Goal: Task Accomplishment & Management: Complete application form

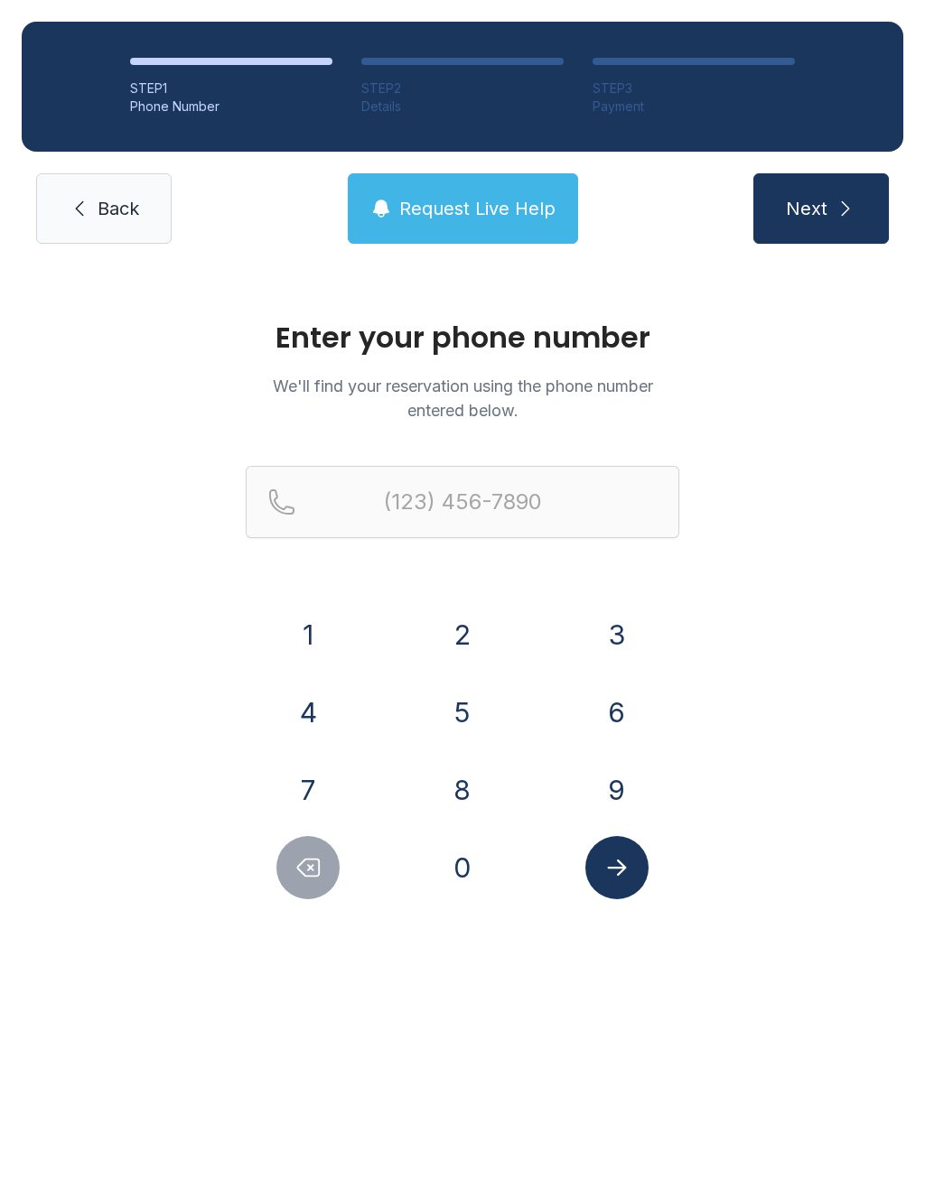
click at [316, 789] on button "7" at bounding box center [307, 789] width 63 height 63
click at [315, 789] on button "7" at bounding box center [307, 789] width 63 height 63
click at [457, 915] on div "Enter your phone number We'll find your reservation using the phone number ente…" at bounding box center [462, 618] width 925 height 706
click at [460, 886] on button "0" at bounding box center [462, 867] width 63 height 63
click at [460, 706] on button "5" at bounding box center [462, 712] width 63 height 63
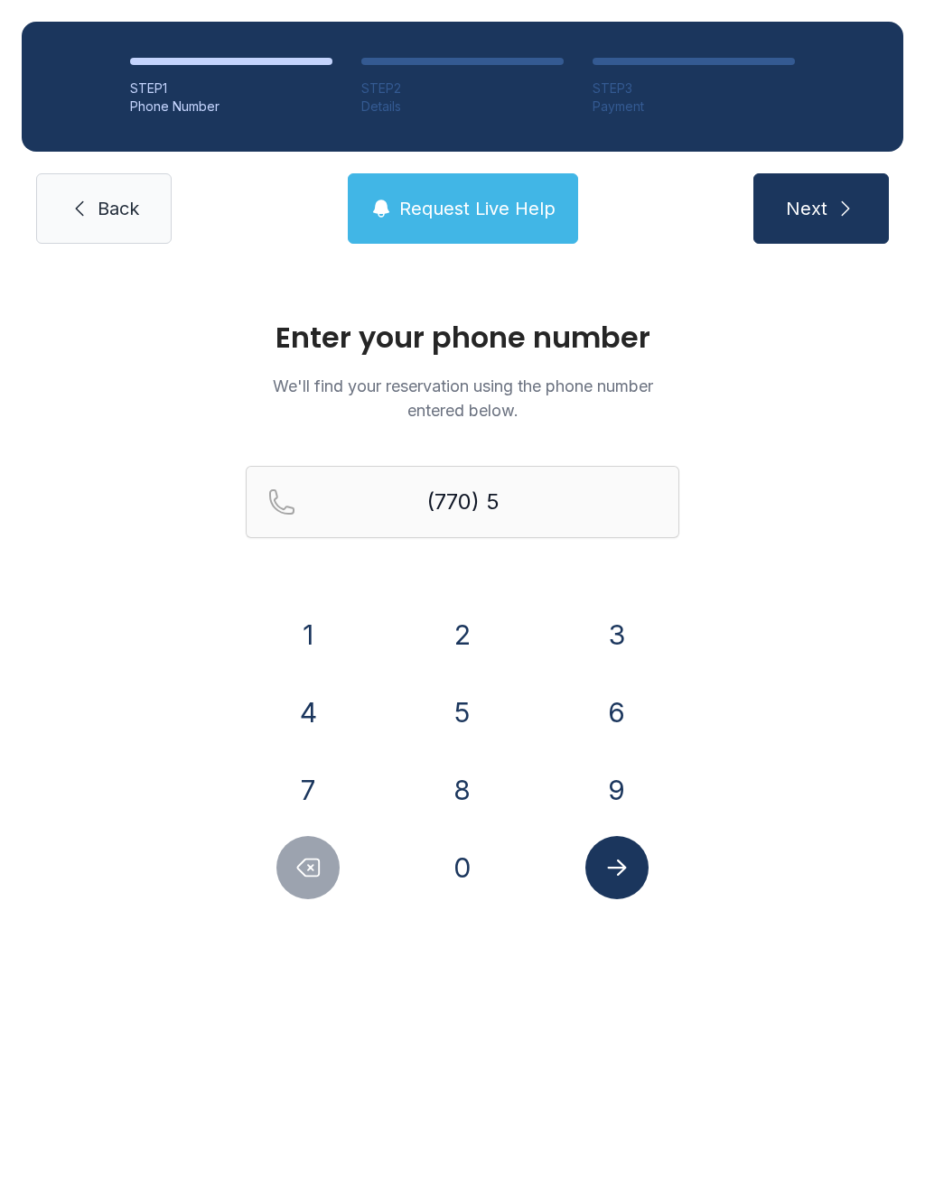
click at [600, 614] on button "3" at bounding box center [616, 634] width 63 height 63
click at [476, 867] on button "0" at bounding box center [462, 867] width 63 height 63
click at [476, 866] on button "0" at bounding box center [462, 867] width 63 height 63
click at [333, 728] on button "4" at bounding box center [307, 712] width 63 height 63
click at [313, 642] on button "1" at bounding box center [307, 634] width 63 height 63
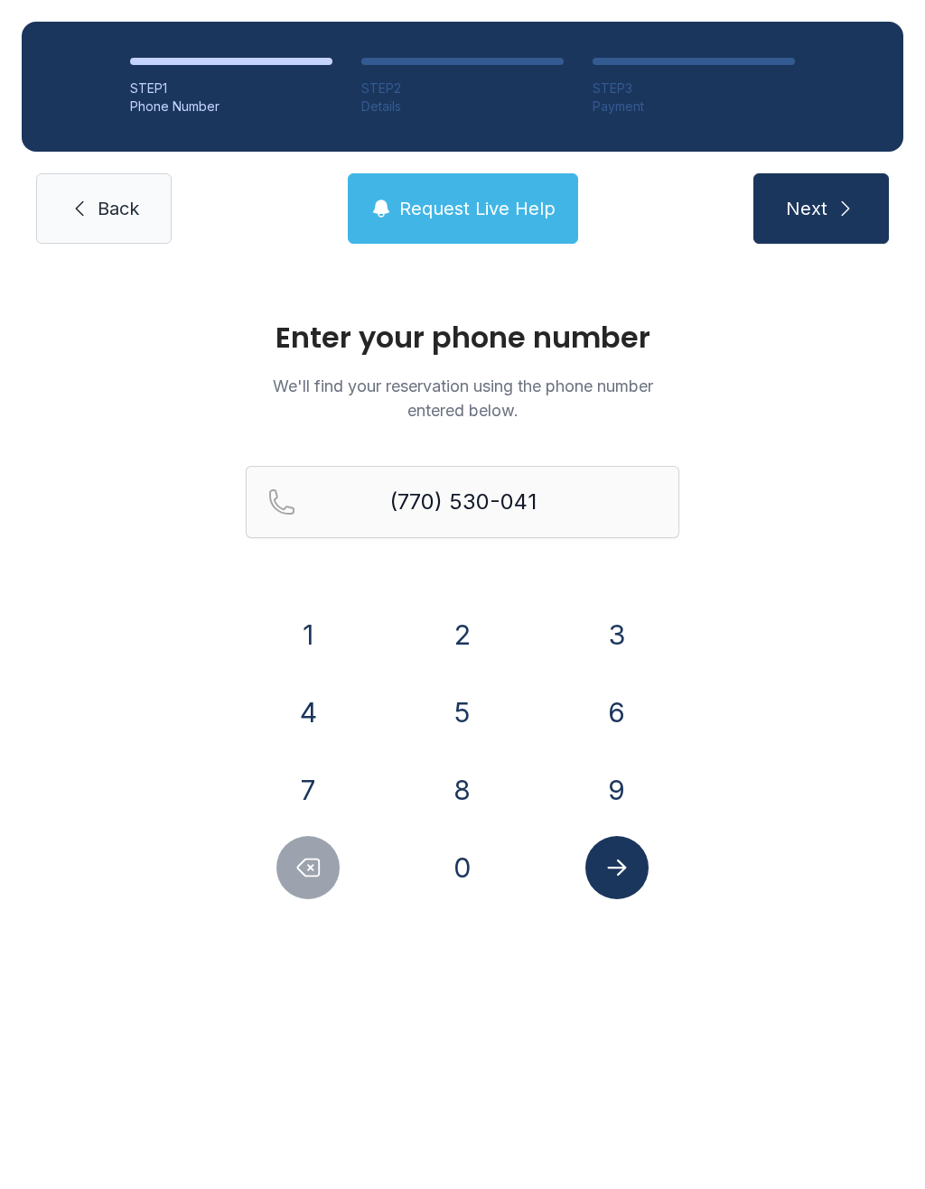
click at [461, 784] on button "8" at bounding box center [462, 789] width 63 height 63
click at [598, 861] on button "Submit lookup form" at bounding box center [616, 867] width 63 height 63
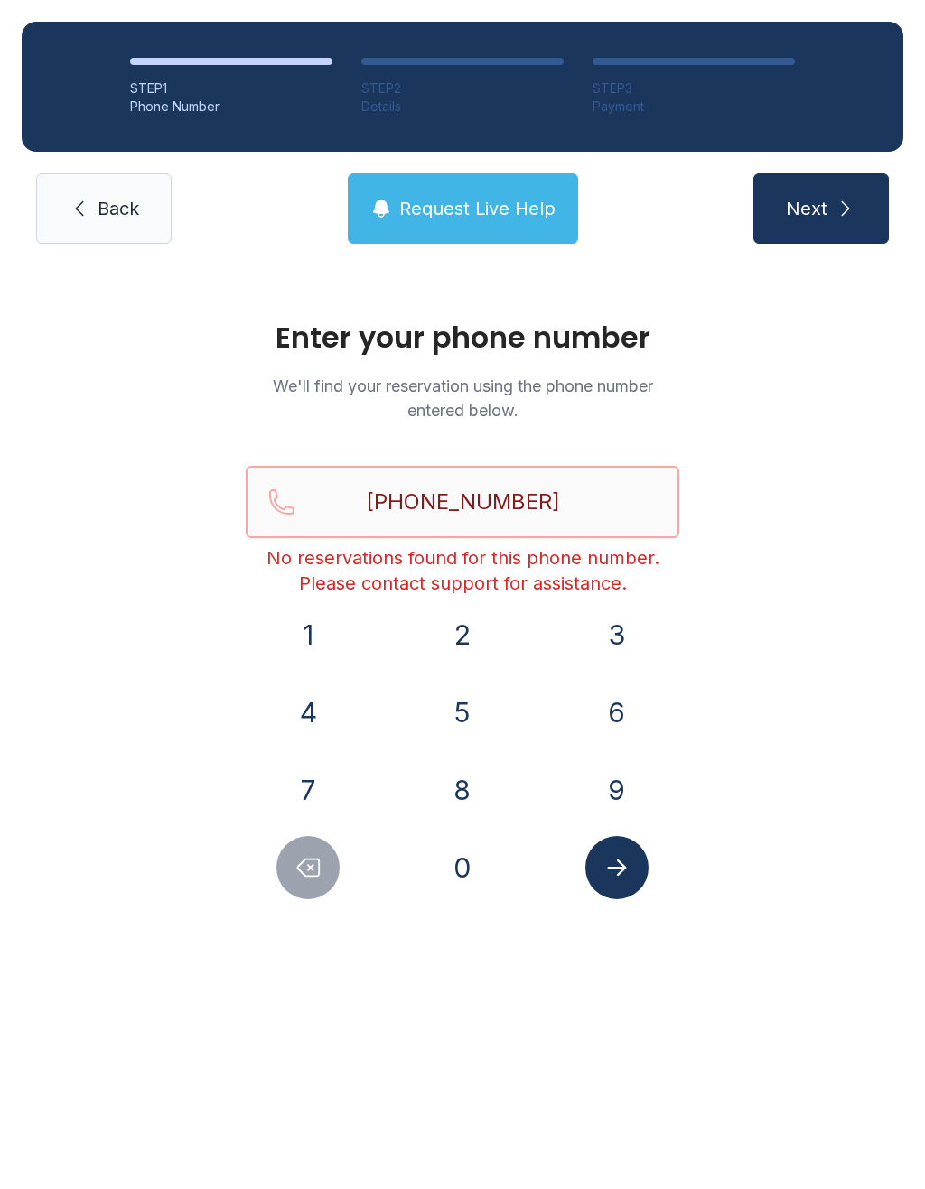
click at [594, 502] on input "[PHONE_NUMBER]" at bounding box center [462, 502] width 433 height 72
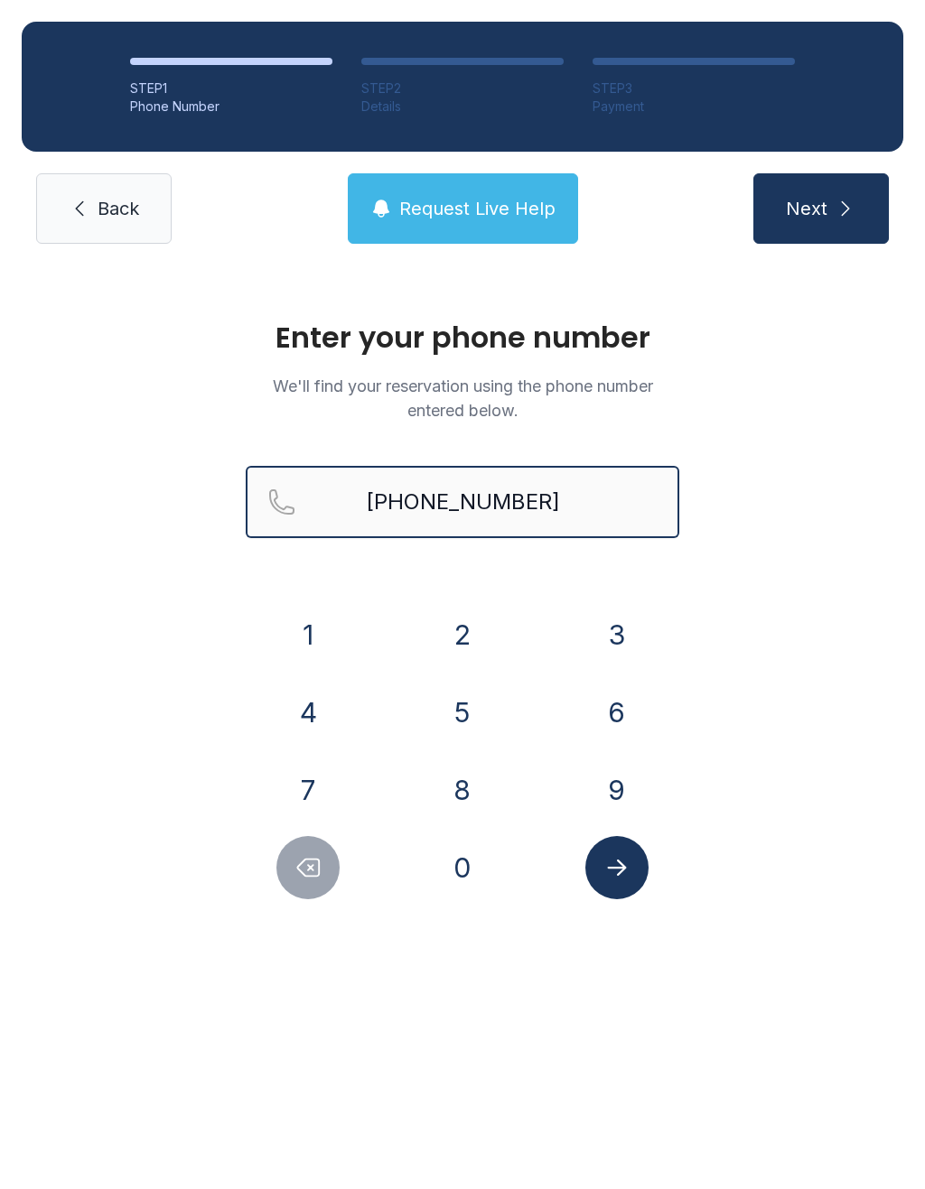
type input "[PHONE_NUMBER]"
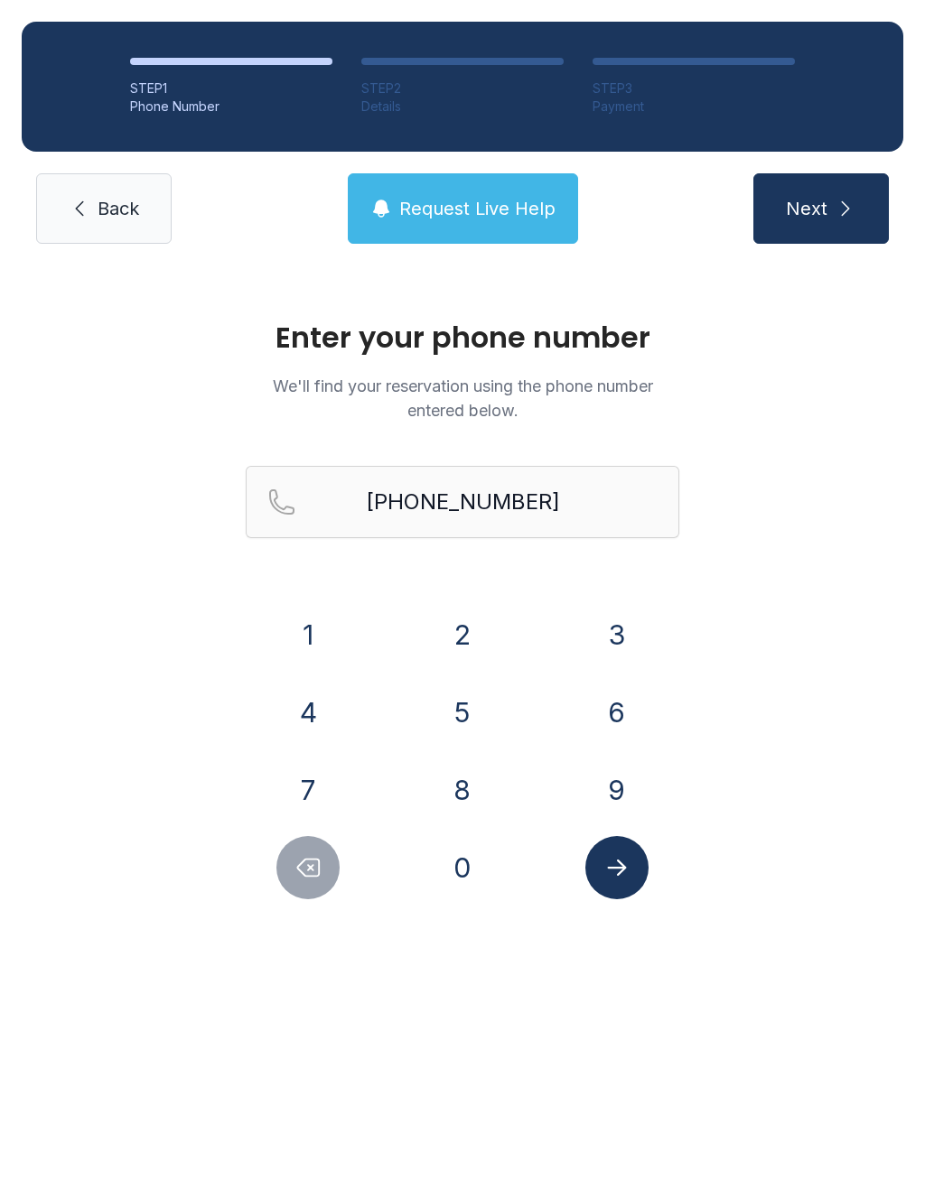
click at [855, 200] on icon "submit" at bounding box center [845, 209] width 22 height 22
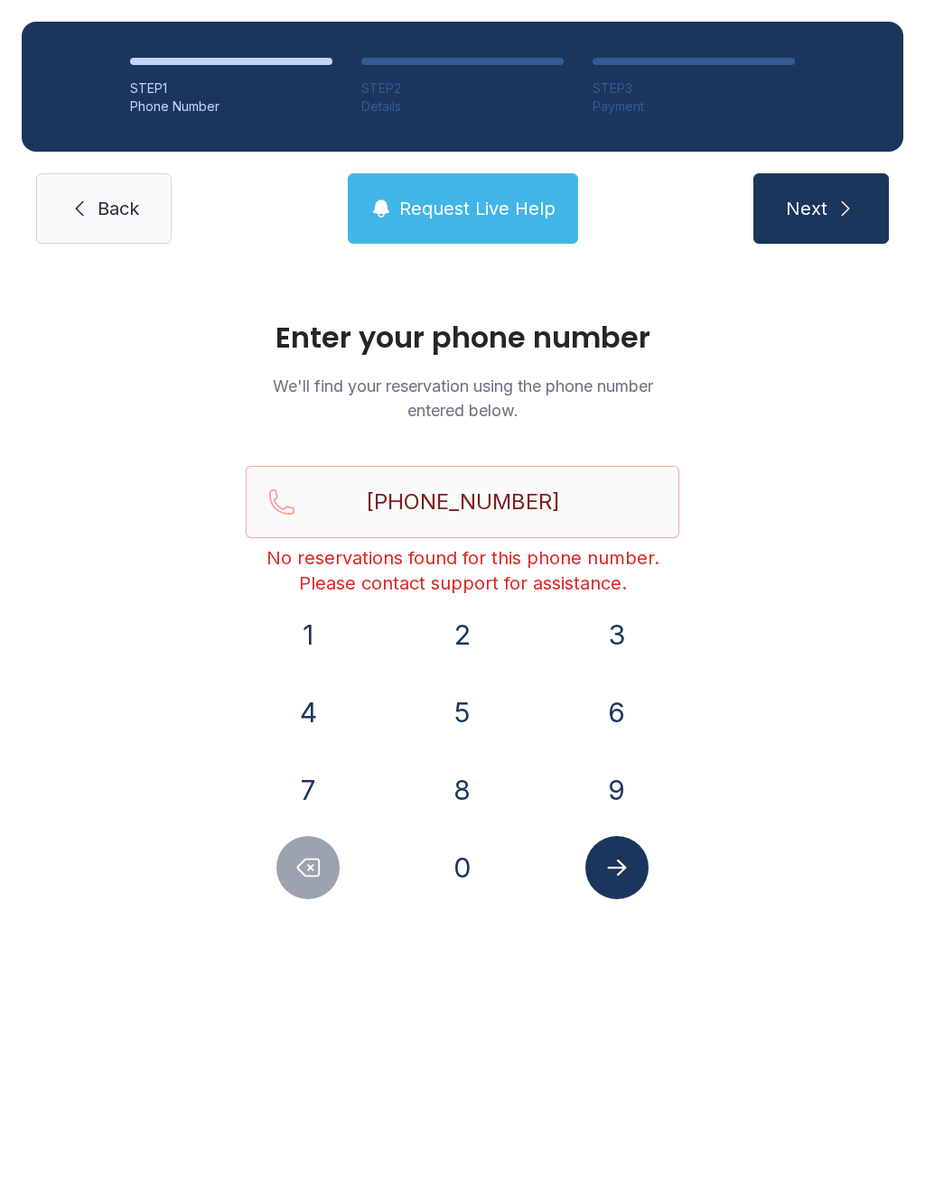
click at [464, 214] on span "Request Live Help" at bounding box center [477, 208] width 156 height 25
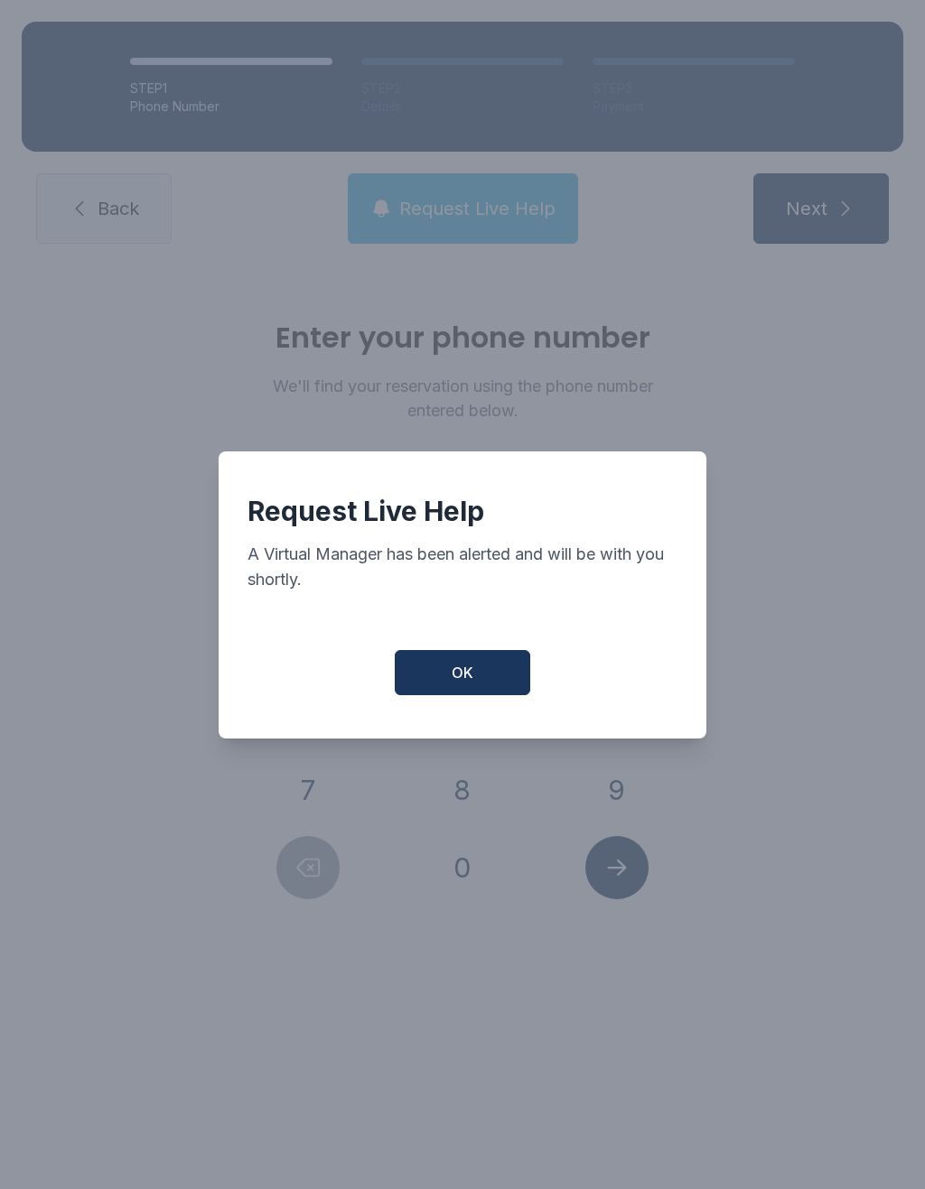
click at [486, 657] on div "Request Live Help A Virtual Manager has been alerted and will be with you short…" at bounding box center [462, 594] width 488 height 287
click at [482, 690] on button "OK" at bounding box center [462, 672] width 135 height 45
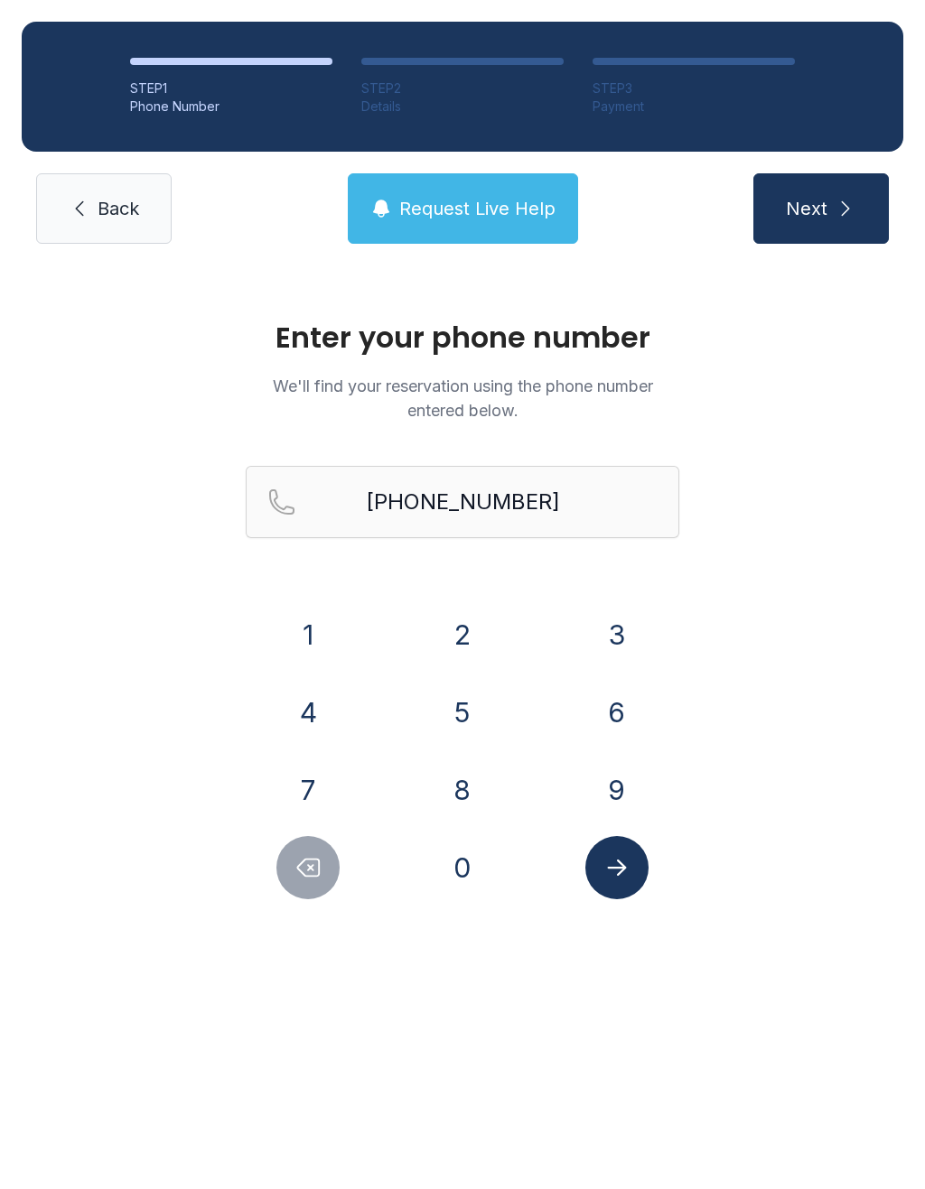
click at [109, 212] on span "Back" at bounding box center [119, 208] width 42 height 25
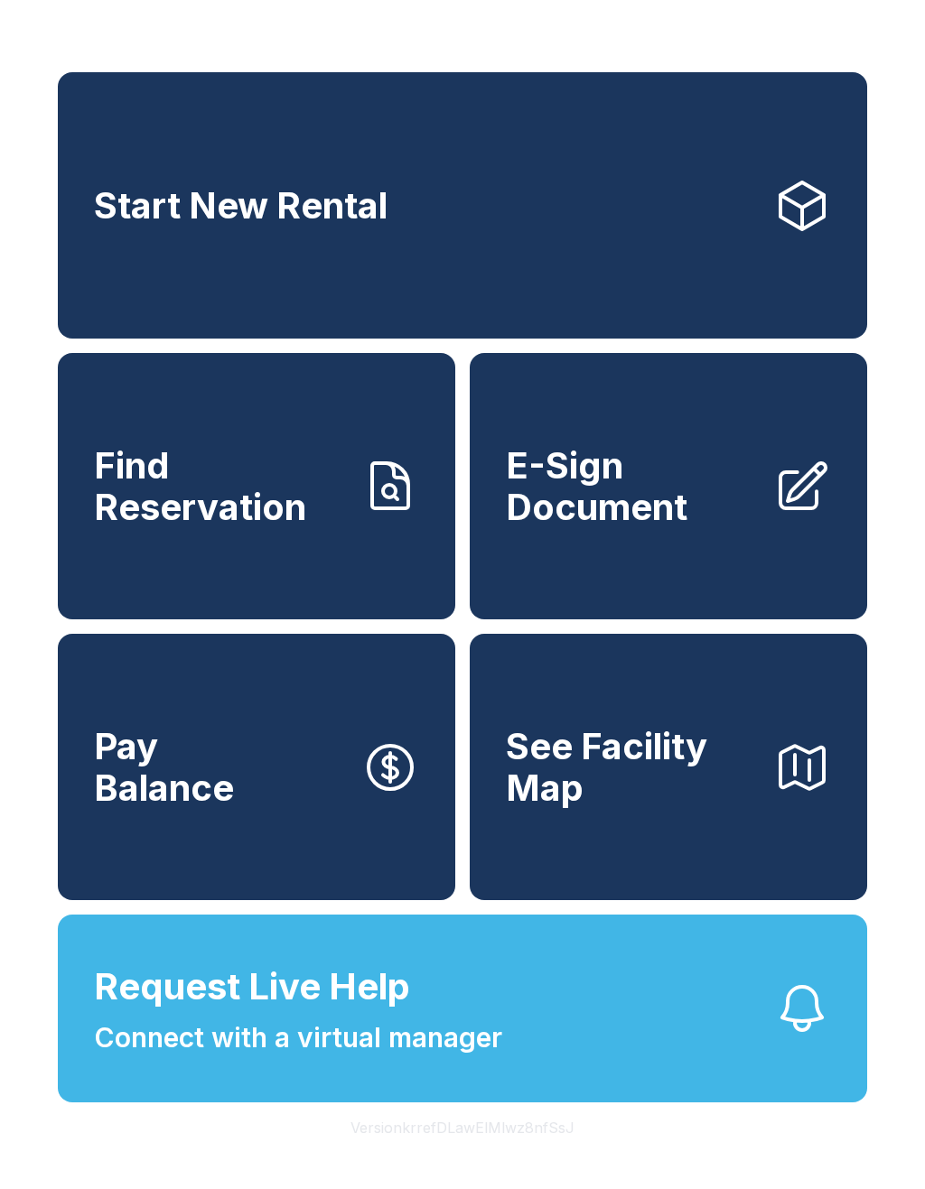
click at [659, 506] on span "E-Sign Document" at bounding box center [632, 486] width 253 height 82
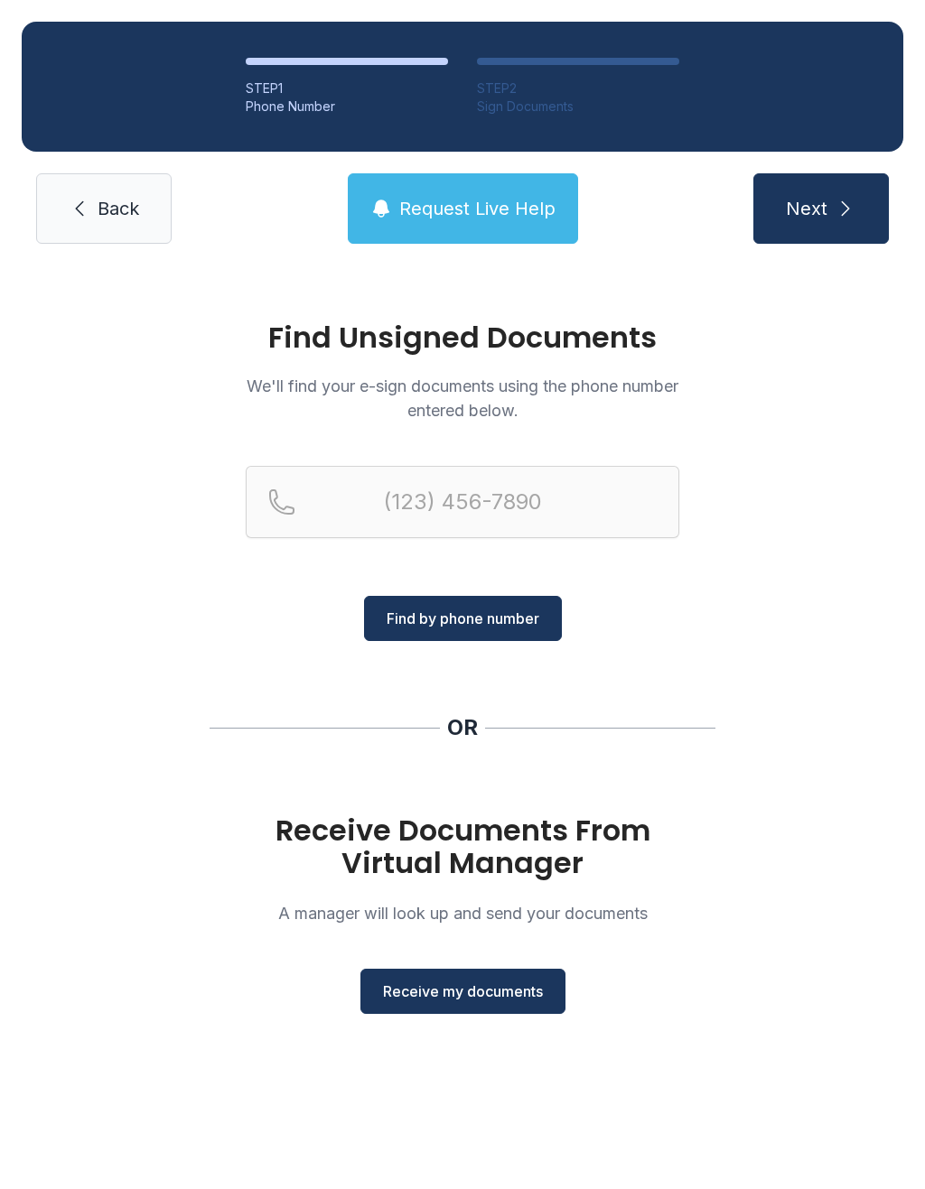
click at [490, 972] on button "Receive my documents" at bounding box center [462, 991] width 205 height 45
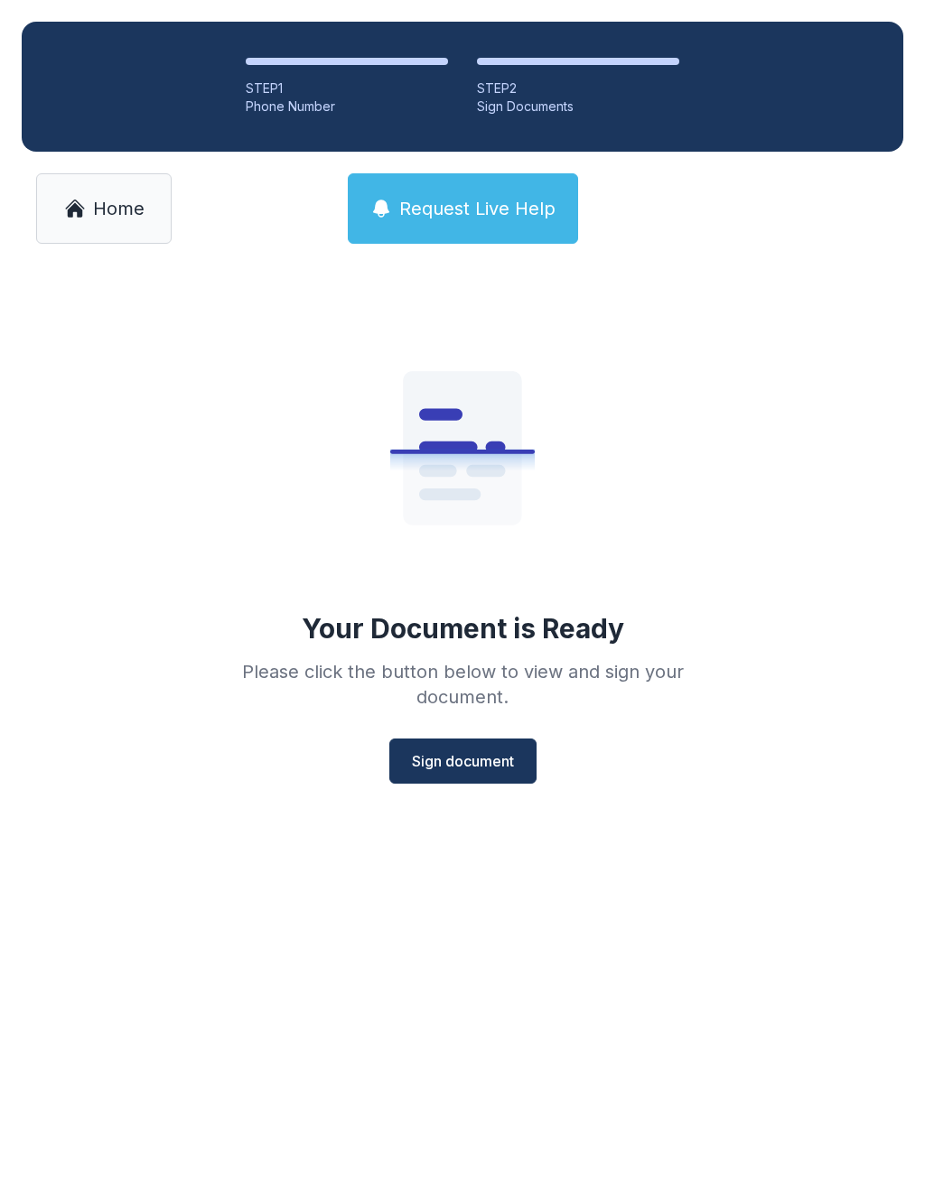
click at [488, 757] on span "Sign document" at bounding box center [463, 761] width 102 height 22
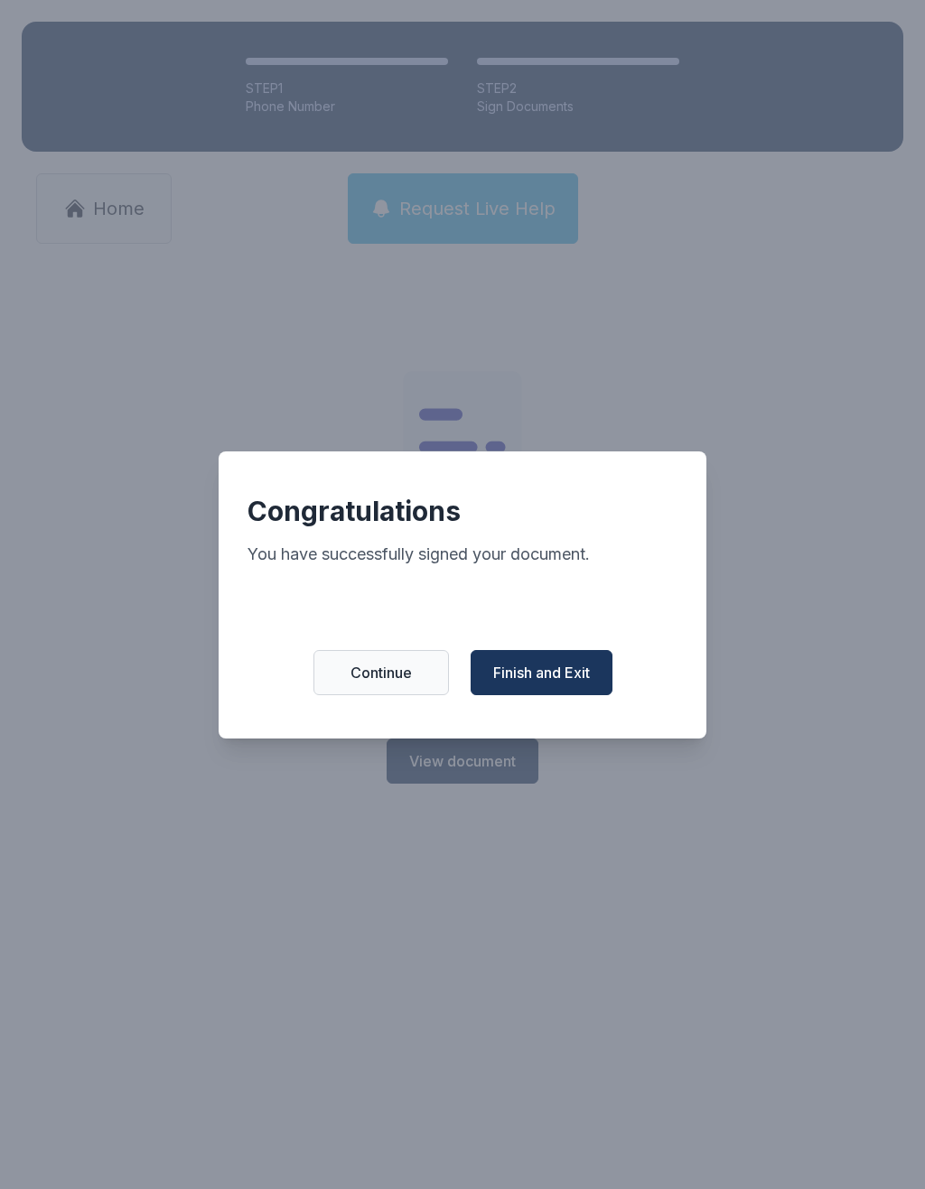
click at [528, 679] on span "Finish and Exit" at bounding box center [541, 673] width 97 height 22
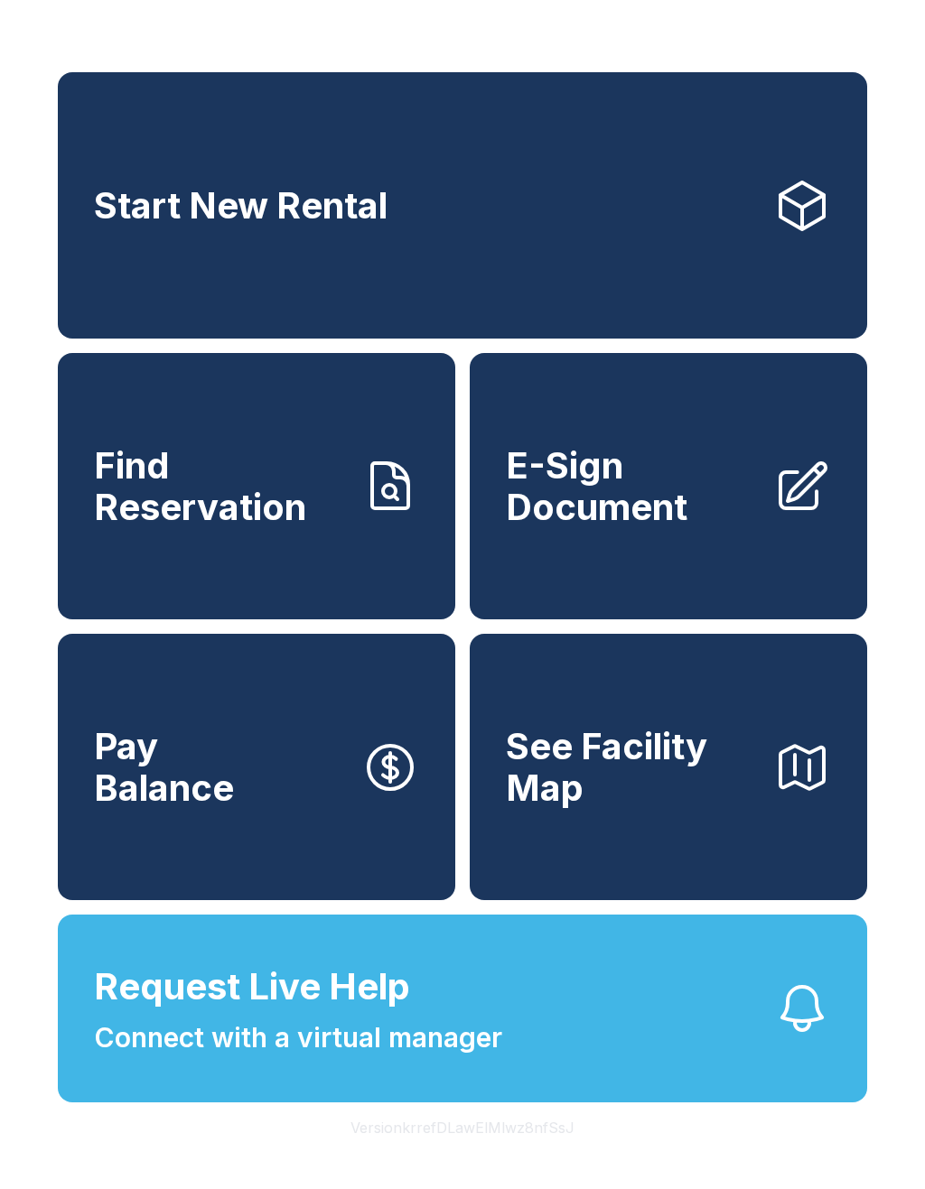
click at [669, 527] on span "E-Sign Document" at bounding box center [632, 486] width 253 height 82
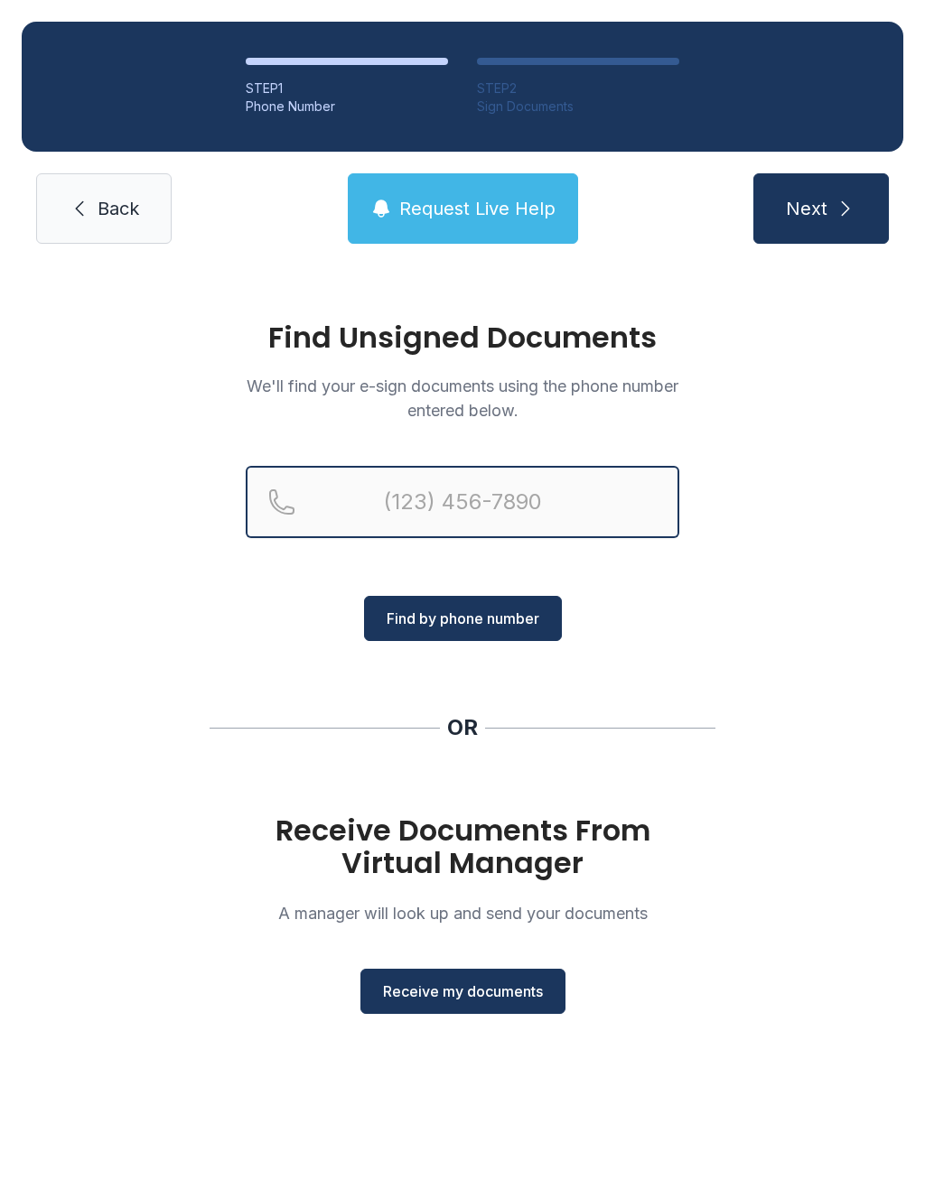
click at [327, 497] on input "Reservation phone number" at bounding box center [462, 502] width 433 height 72
type input "[PHONE_NUMBER]"
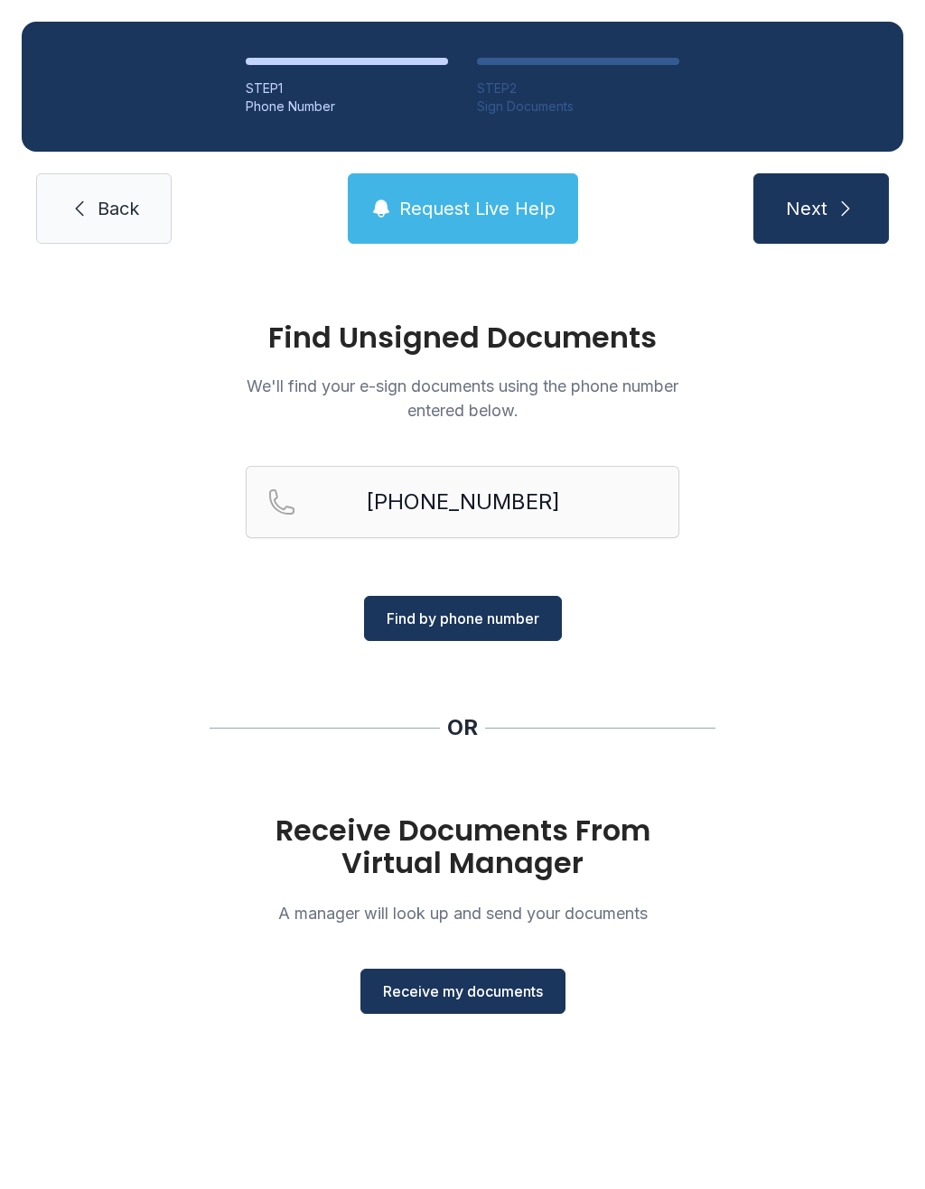
click at [527, 631] on button "Find by phone number" at bounding box center [463, 618] width 198 height 45
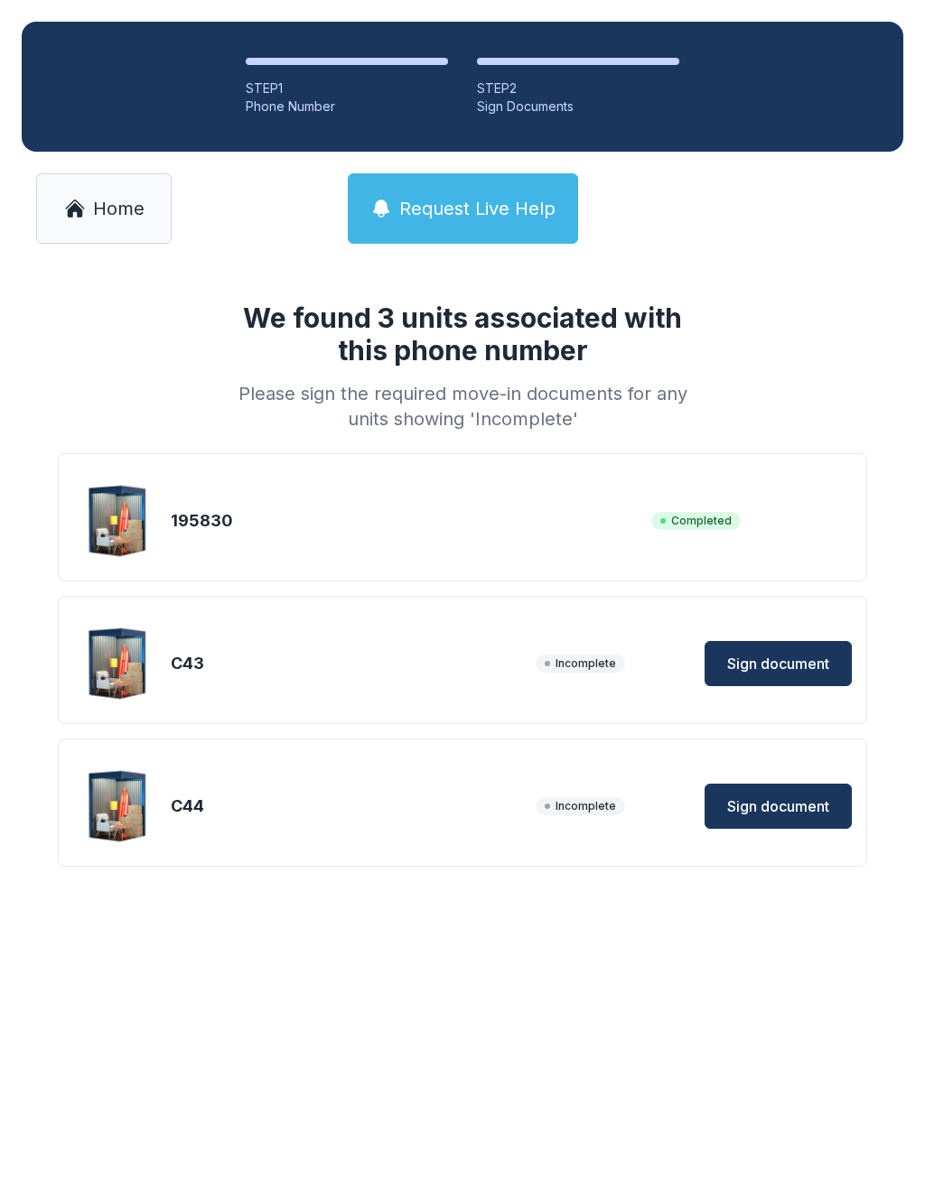
click at [772, 678] on button "Sign document" at bounding box center [777, 663] width 147 height 45
